Goal: Information Seeking & Learning: Learn about a topic

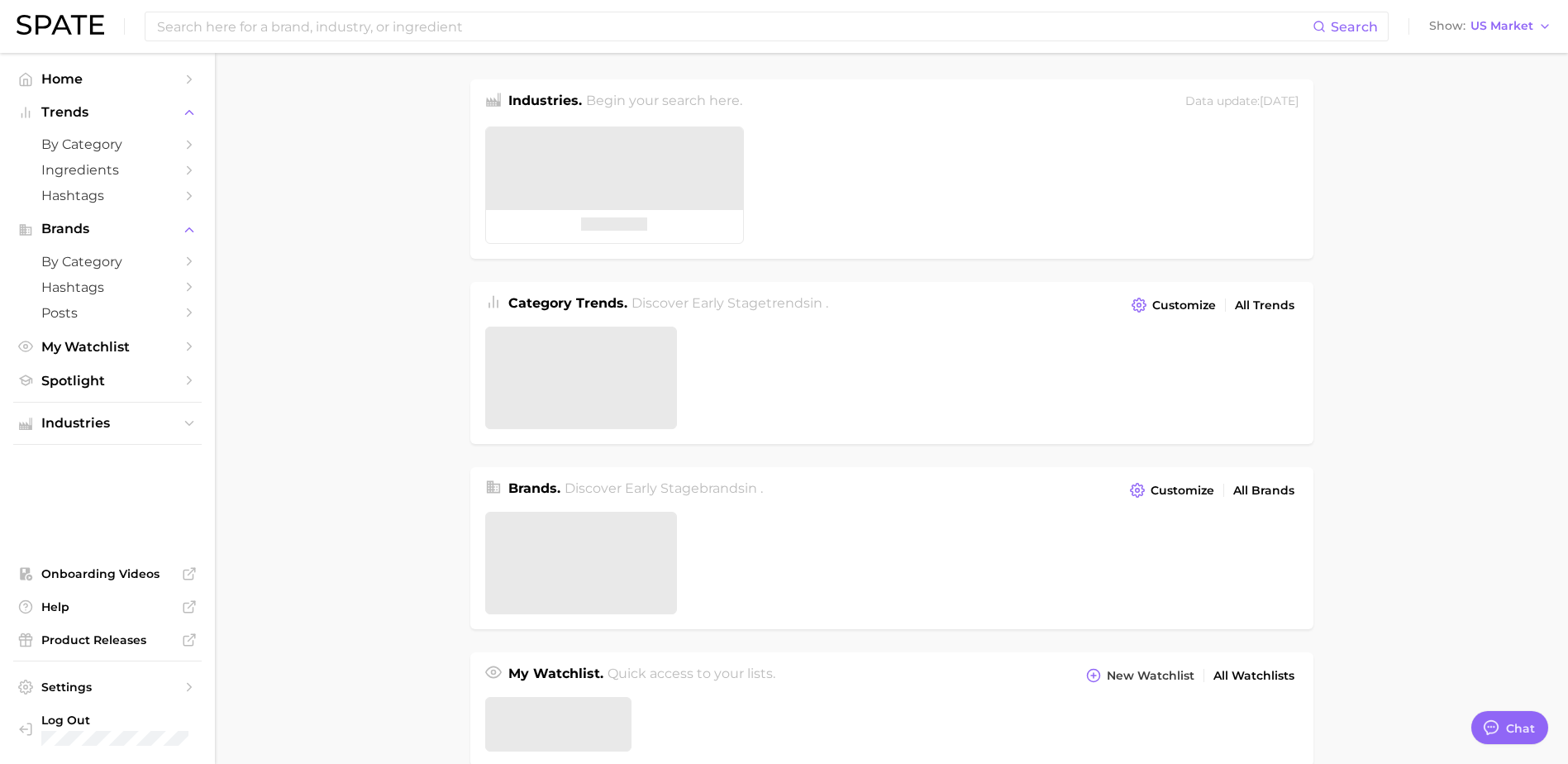
type textarea "x"
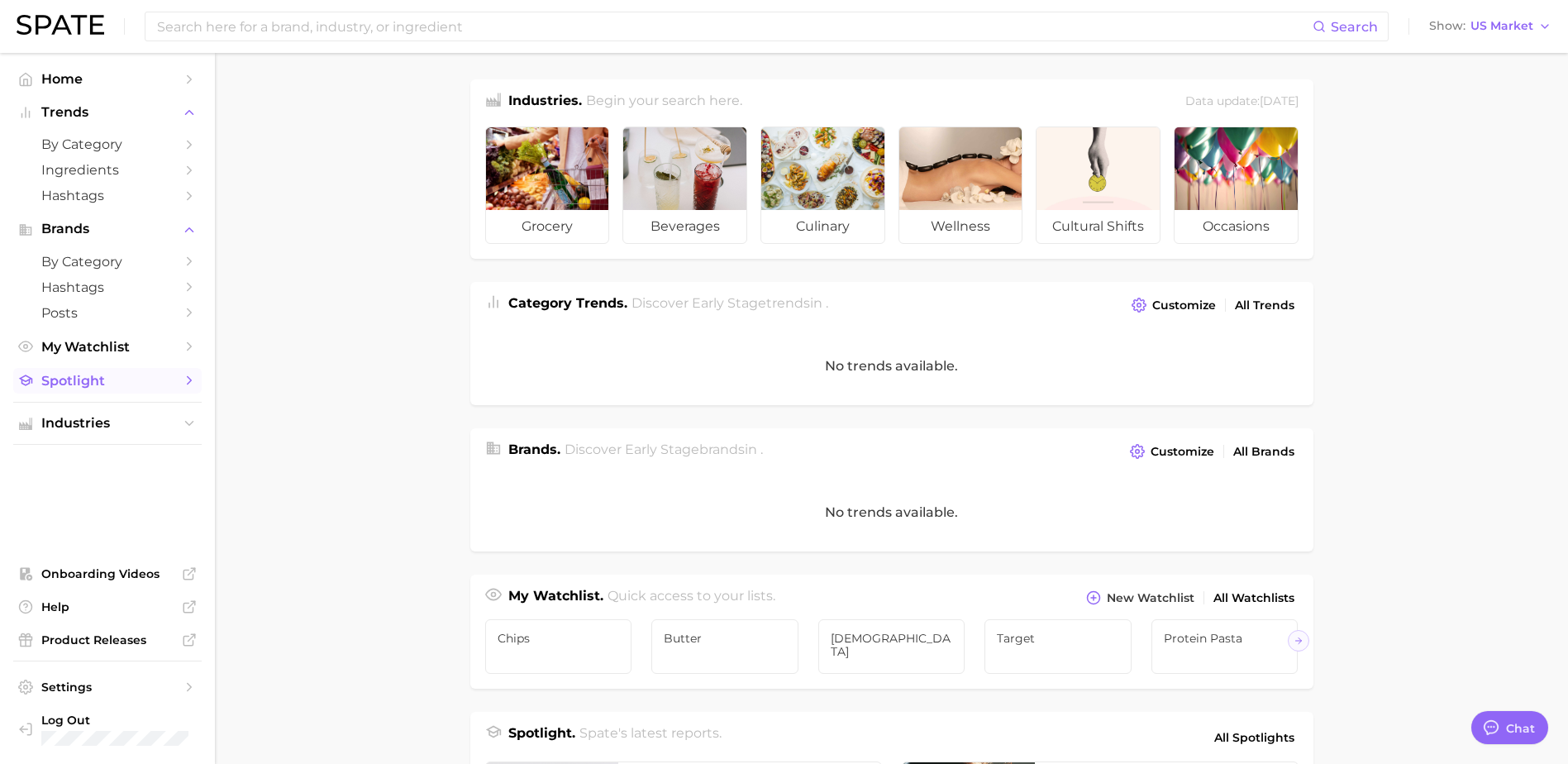
click at [106, 387] on span "Spotlight" at bounding box center [107, 381] width 132 height 16
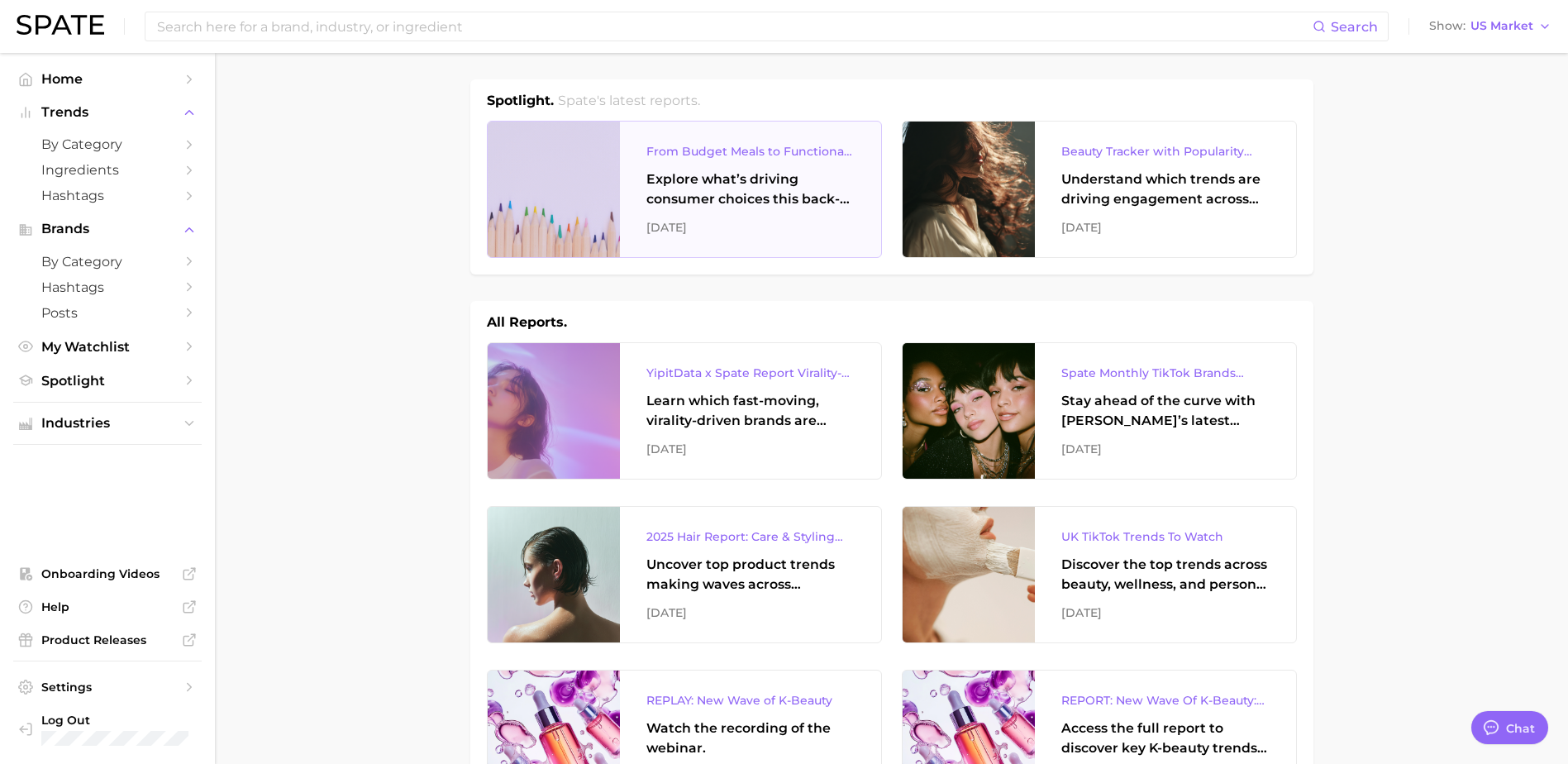
click at [782, 159] on div "From Budget Meals to Functional Snacks: Food & Beverage Trends Shaping Consumer…" at bounding box center [750, 151] width 208 height 19
